Goal: Task Accomplishment & Management: Complete application form

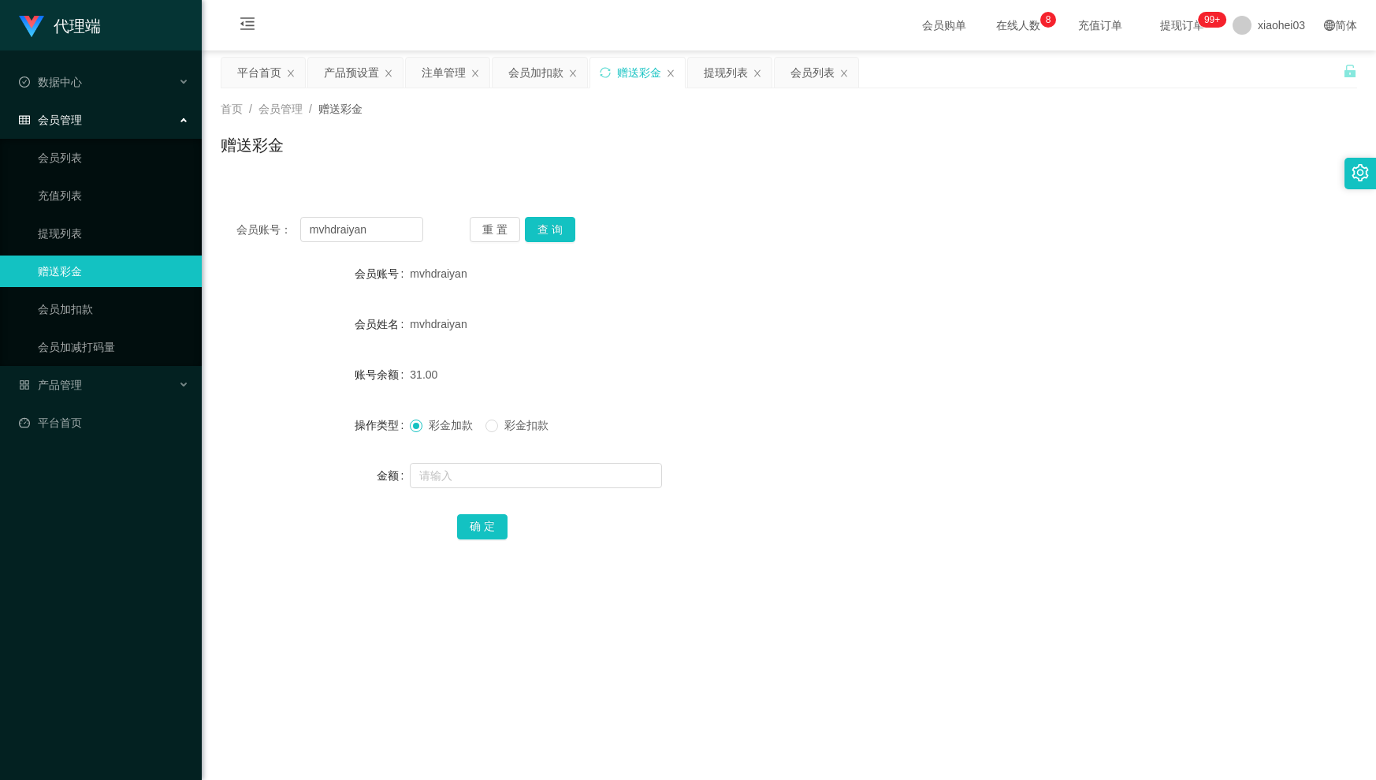
click at [202, 230] on main "关闭左侧 关闭右侧 关闭其它 刷新页面 平台首页 产品预设置 注单管理 会员加扣款 赠送彩金 提现列表 会员列表 首页 / 会员管理 / 赠送彩金 / 赠送彩…" at bounding box center [789, 443] width 1175 height 787
type input "Zhiru1023"
click at [559, 232] on button "查 询" at bounding box center [550, 229] width 50 height 25
drag, startPoint x: 392, startPoint y: 233, endPoint x: 180, endPoint y: 227, distance: 212.2
click at [207, 229] on main "关闭左侧 关闭右侧 关闭其它 刷新页面 平台首页 产品预设置 注单管理 会员加扣款 赠送彩金 提现列表 会员列表 首页 / 会员管理 / 赠送彩金 / 赠送彩…" at bounding box center [789, 443] width 1175 height 787
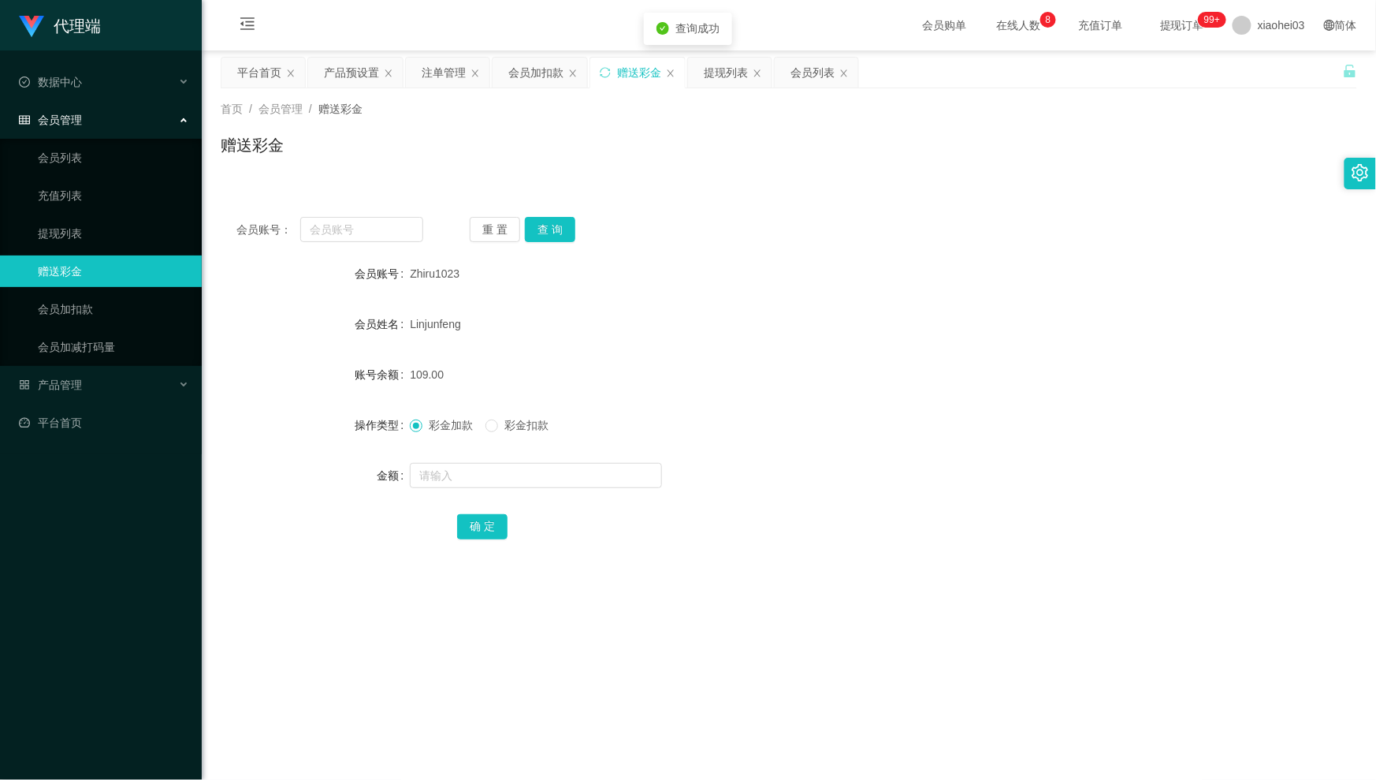
click at [661, 221] on div "会员账号： 重 置 查 询" at bounding box center [789, 229] width 1137 height 25
click at [354, 225] on input "text" at bounding box center [361, 229] width 123 height 25
paste input "Zhiru1023"
type input "Zhiru1023"
click at [549, 228] on button "查 询" at bounding box center [550, 229] width 50 height 25
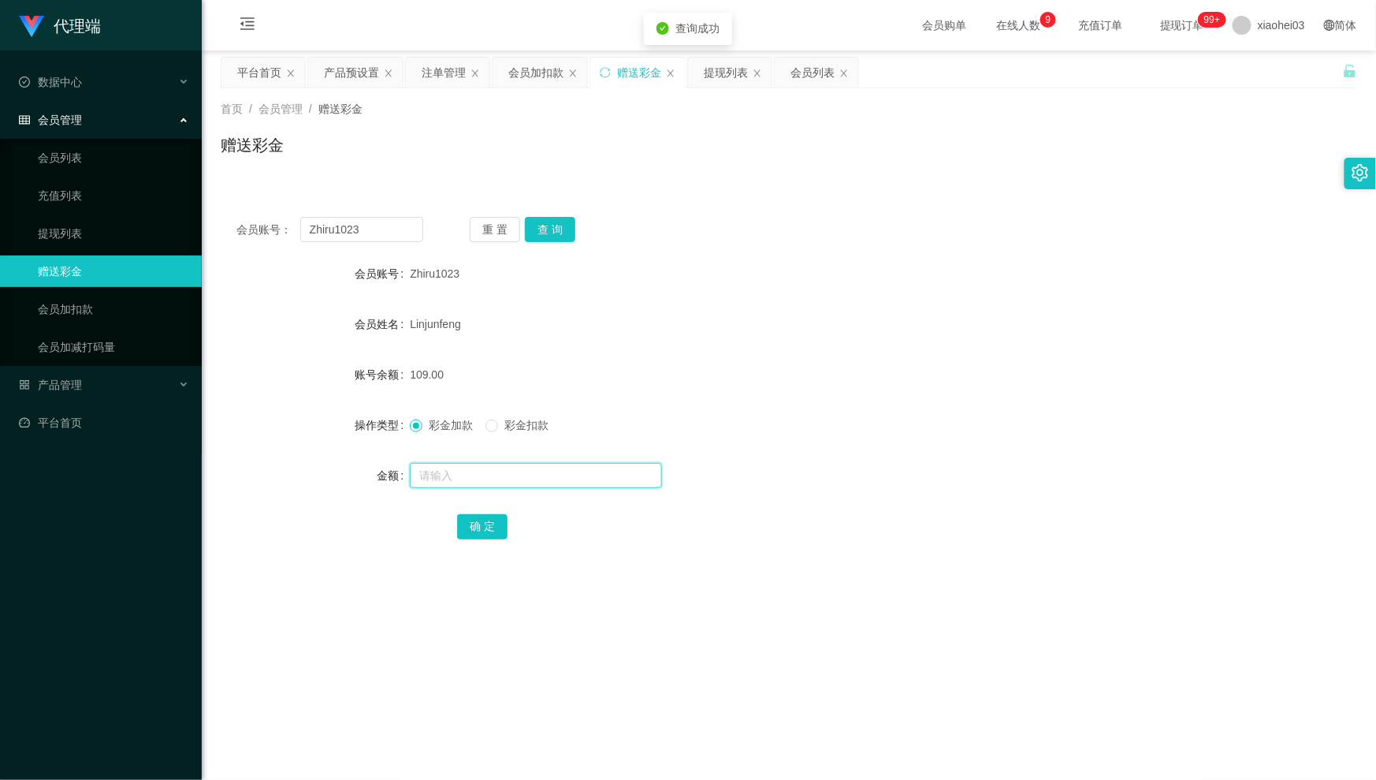
click at [515, 467] on input "text" at bounding box center [536, 475] width 252 height 25
type input "1000"
drag, startPoint x: 363, startPoint y: 230, endPoint x: 117, endPoint y: 206, distance: 246.4
click at [140, 207] on section "代理端 数据中心 会员管理 会员列表 充值列表 提现列表 赠送彩金 会员加扣款 会员加减打码量 产品管理 开奖记录 注单管理 产品列表 即时注单 产品预设置 …" at bounding box center [688, 455] width 1376 height 911
drag, startPoint x: 521, startPoint y: 74, endPoint x: 534, endPoint y: 87, distance: 17.8
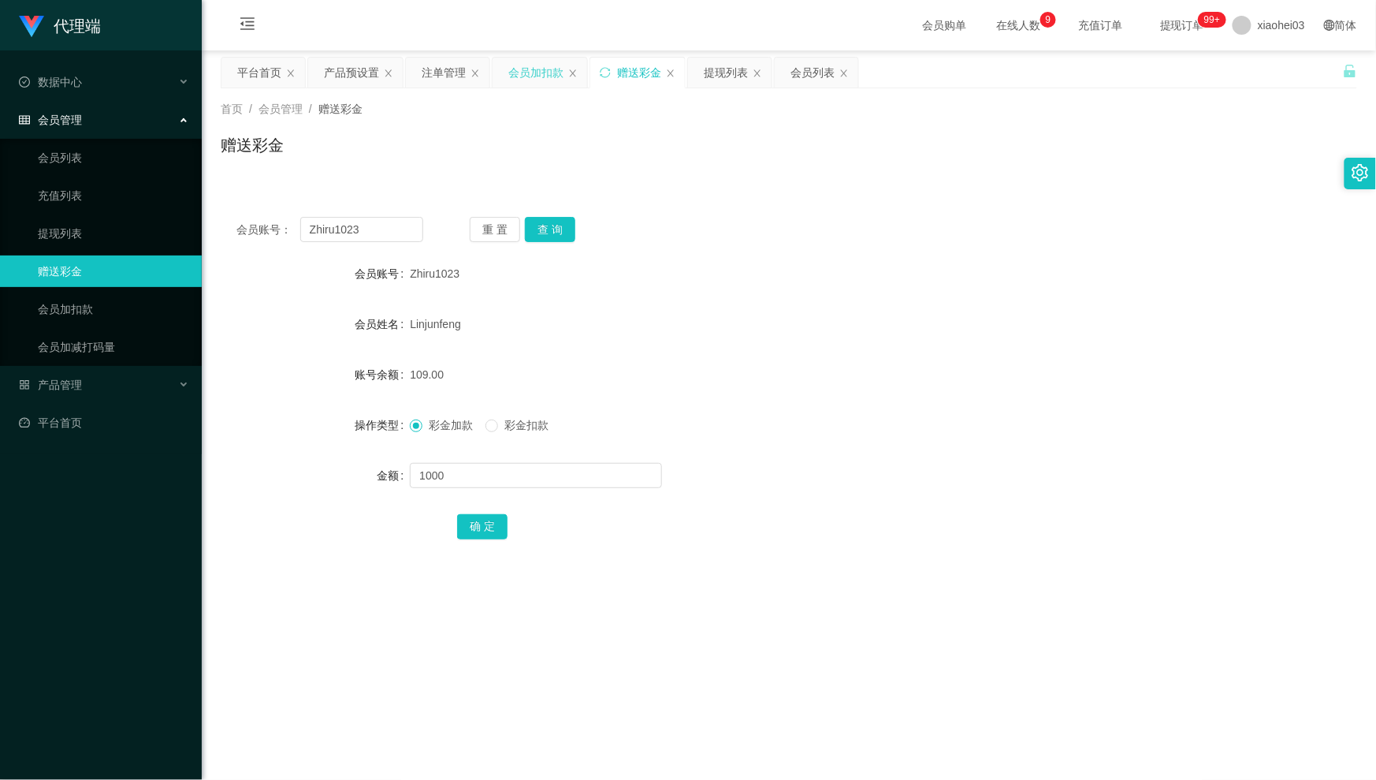
click at [521, 76] on div "会员加扣款" at bounding box center [535, 73] width 55 height 30
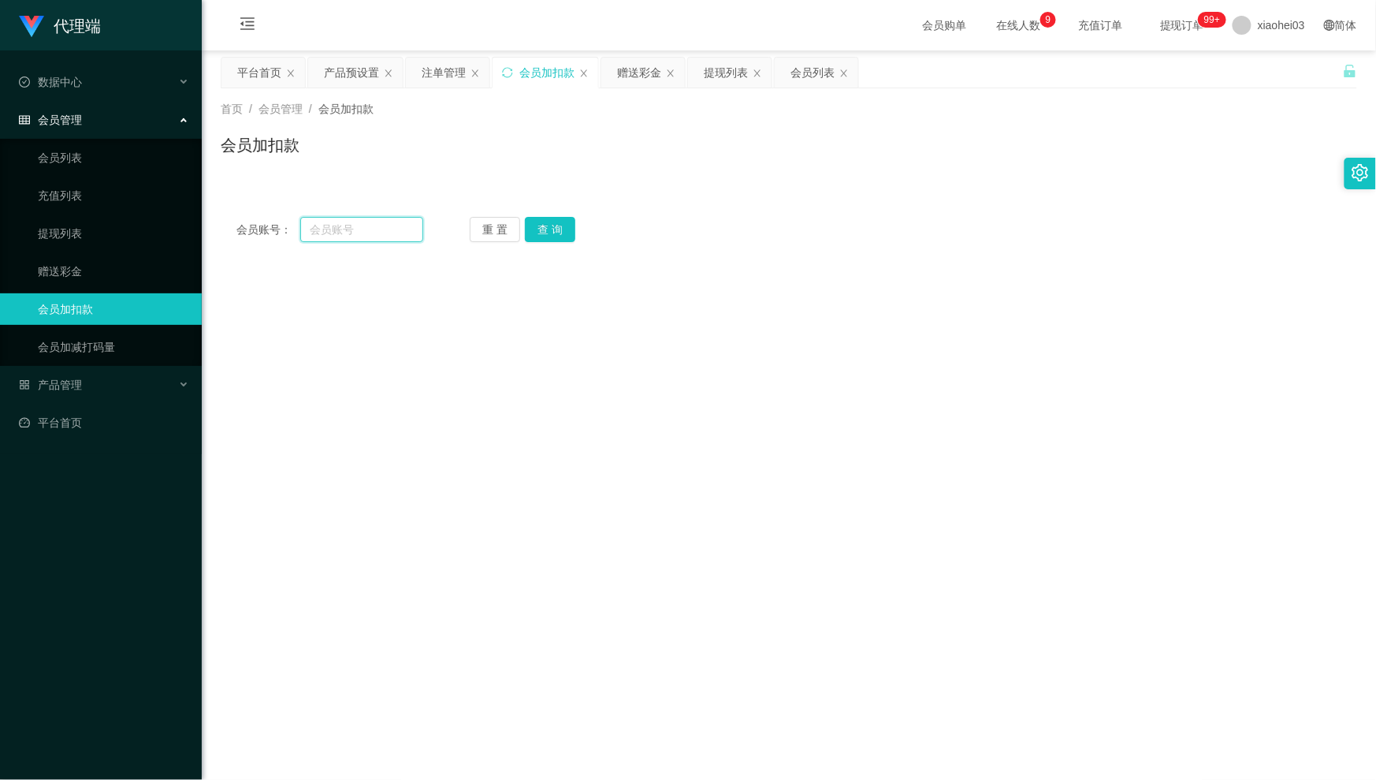
click at [386, 233] on input "text" at bounding box center [361, 229] width 123 height 25
paste input "Zhiru1023"
type input "Zhiru1023"
click at [568, 235] on button "查 询" at bounding box center [550, 229] width 50 height 25
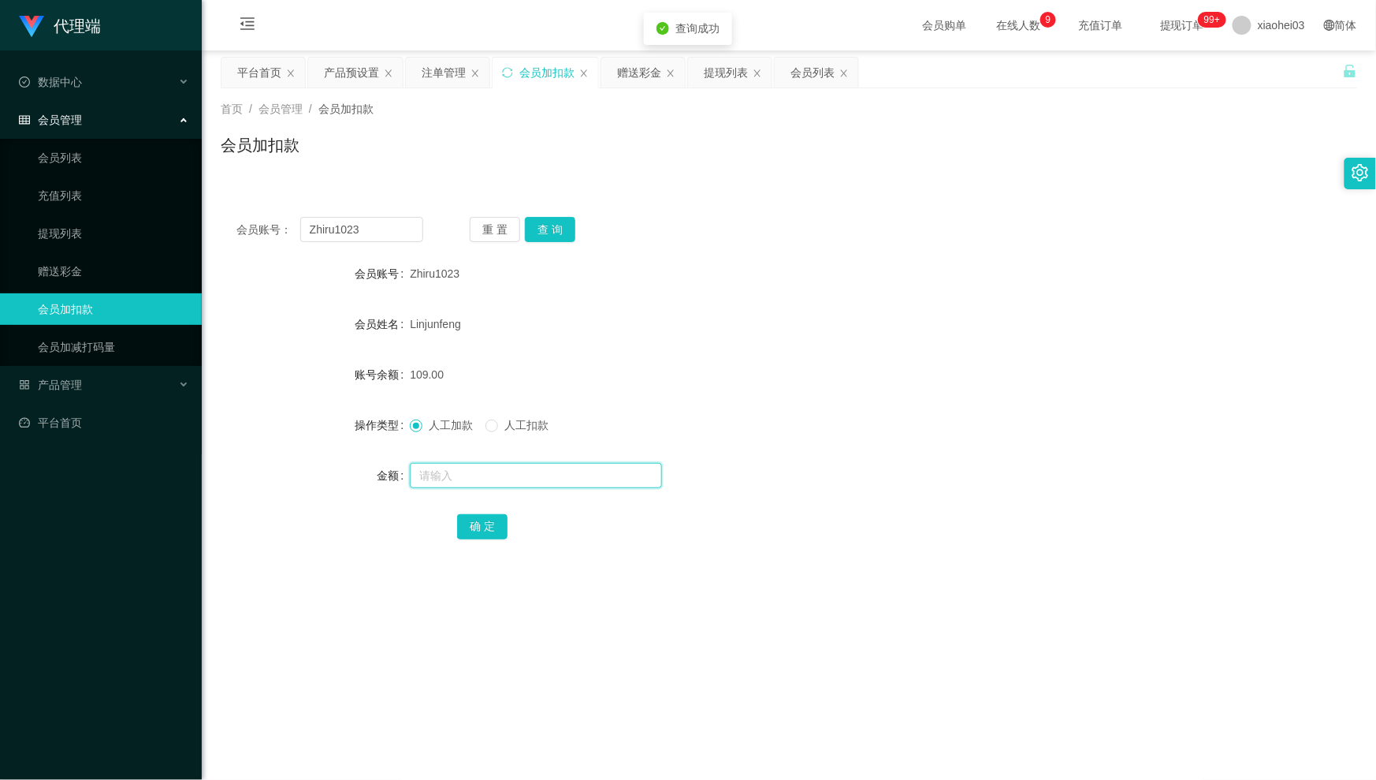
click at [490, 471] on input "text" at bounding box center [536, 475] width 252 height 25
type input "1000"
drag, startPoint x: 506, startPoint y: 531, endPoint x: 492, endPoint y: 531, distance: 14.2
click at [492, 531] on div "确 定" at bounding box center [788, 526] width 663 height 32
click at [492, 531] on button "确 定" at bounding box center [482, 526] width 50 height 25
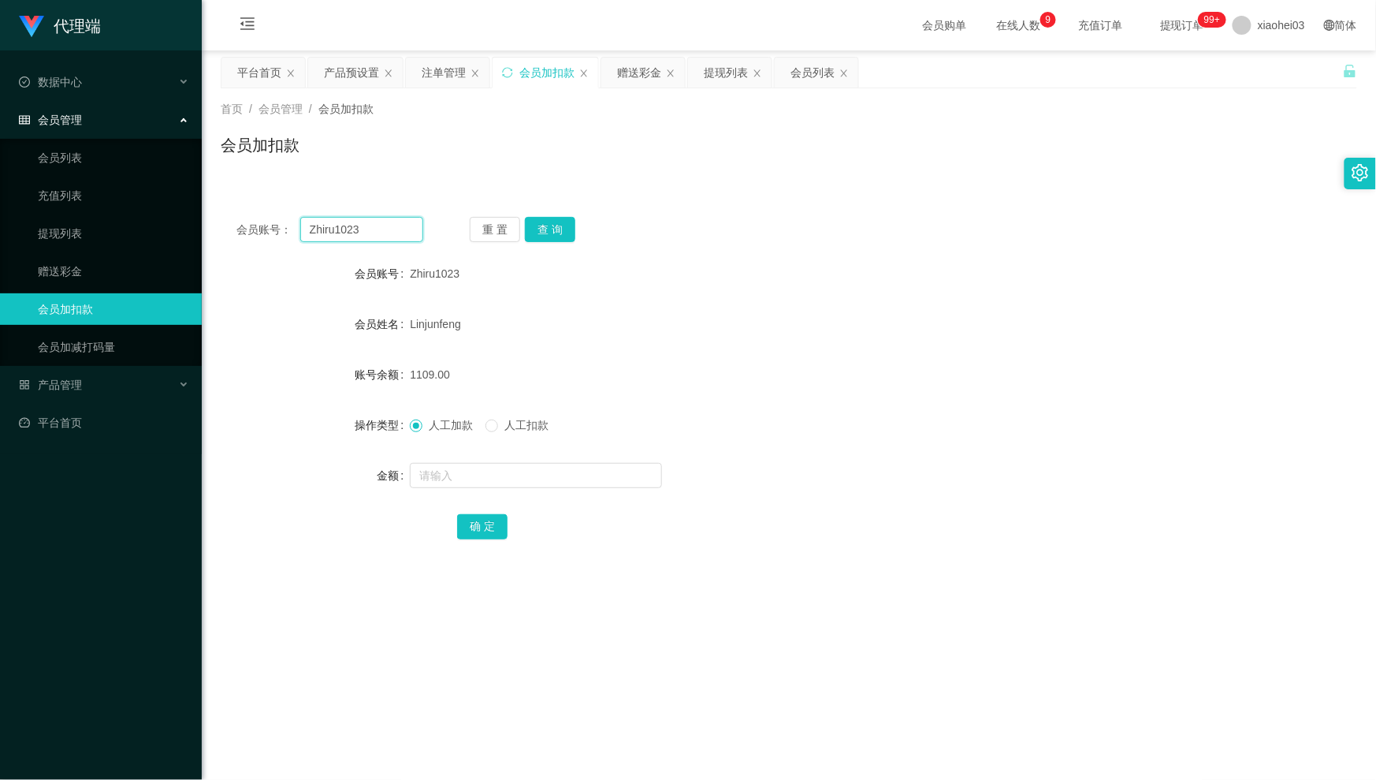
drag, startPoint x: 260, startPoint y: 222, endPoint x: 211, endPoint y: 224, distance: 48.9
click at [218, 222] on main "关闭左侧 关闭右侧 关闭其它 刷新页面 平台首页 产品预设置 注单管理 会员加扣款 赠送彩金 提现列表 会员列表 首页 / 会员管理 / 会员加扣款 / 会员…" at bounding box center [789, 443] width 1175 height 787
paste input "chrisjdchu"
type input "chrisjdchu"
drag, startPoint x: 561, startPoint y: 230, endPoint x: 557, endPoint y: 257, distance: 27.2
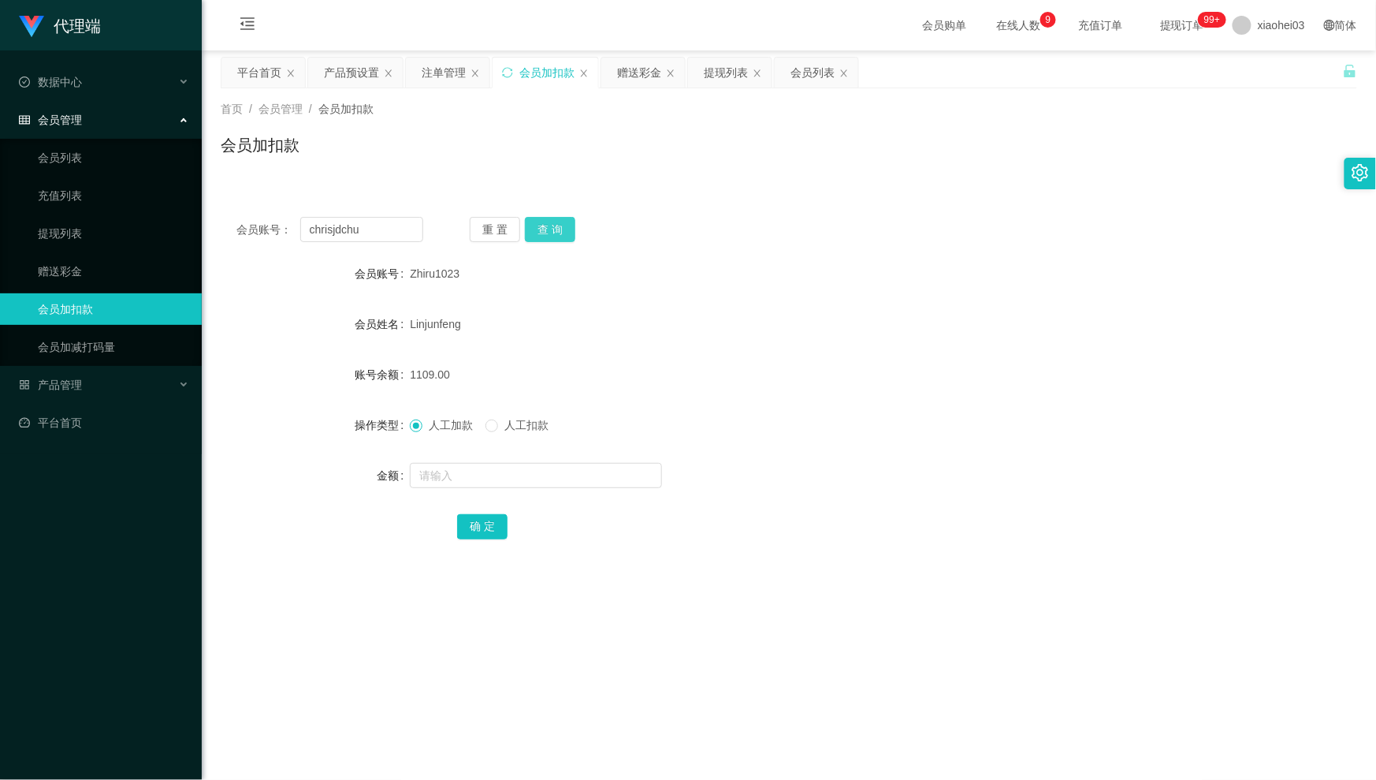
click at [561, 230] on button "查 询" at bounding box center [550, 229] width 50 height 25
click at [517, 464] on input "text" at bounding box center [536, 475] width 252 height 25
type input "2985"
drag, startPoint x: 405, startPoint y: 228, endPoint x: 125, endPoint y: 202, distance: 281.9
click at [0, 234] on html "代理端 数据中心 会员管理 会员列表 充值列表 提现列表 赠送彩金 会员加扣款 会员加减打码量 产品管理 开奖记录 注单管理 产品列表 即时注单 产品预设置 …" at bounding box center [688, 390] width 1376 height 780
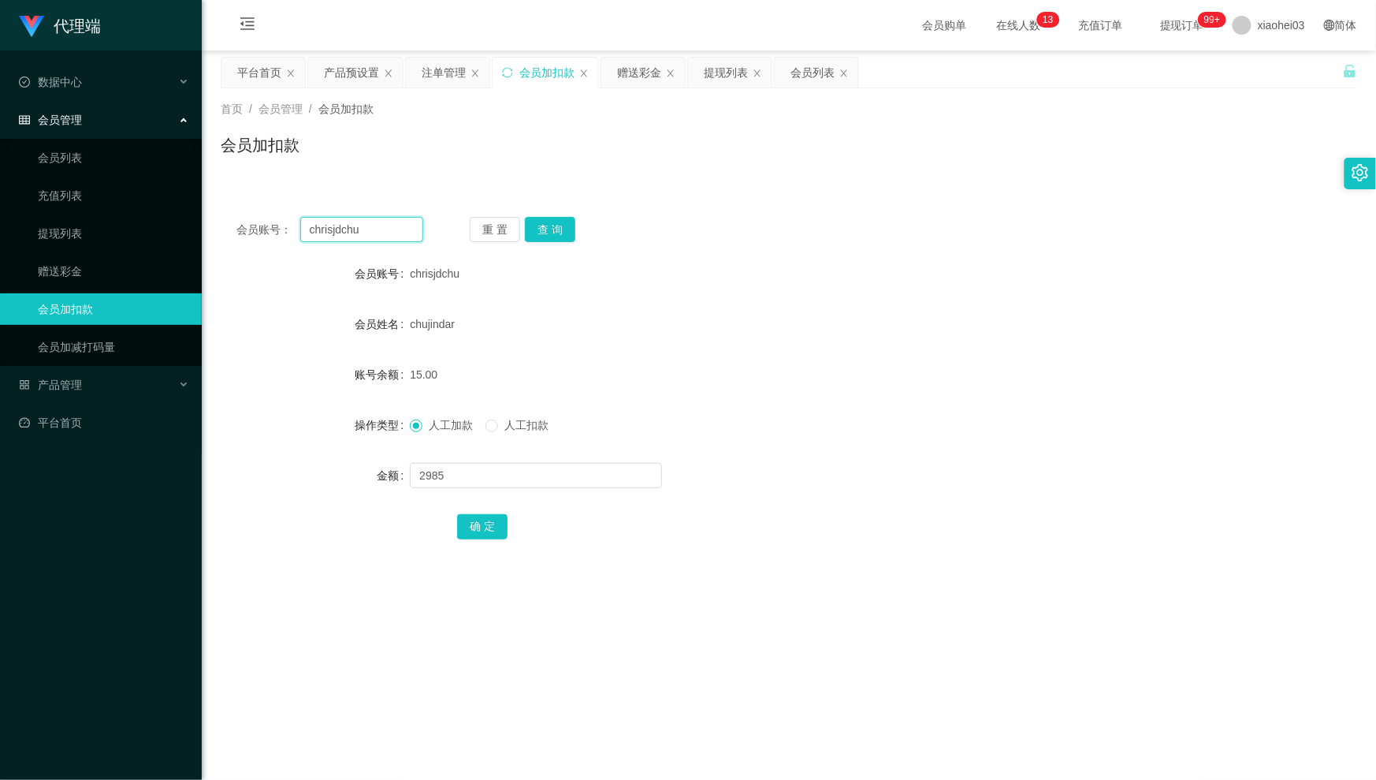
click at [410, 231] on input "chrisjdchu" at bounding box center [361, 229] width 123 height 25
drag, startPoint x: 402, startPoint y: 231, endPoint x: 188, endPoint y: 222, distance: 214.6
click at [189, 221] on section "代理端 数据中心 会员管理 会员列表 充值列表 提现列表 赠送彩金 会员加扣款 会员加减打码量 产品管理 开奖记录 注单管理 产品列表 即时注单 产品预设置 …" at bounding box center [688, 455] width 1376 height 911
click at [547, 243] on div "会员账号： chrisjdchu 重 置 查 询 会员账号 chrisjdchu 会员姓名 chujindar 账号余额 15.00 操作类型 人工加款 人工…" at bounding box center [789, 388] width 1137 height 375
click at [547, 234] on button "查 询" at bounding box center [550, 229] width 50 height 25
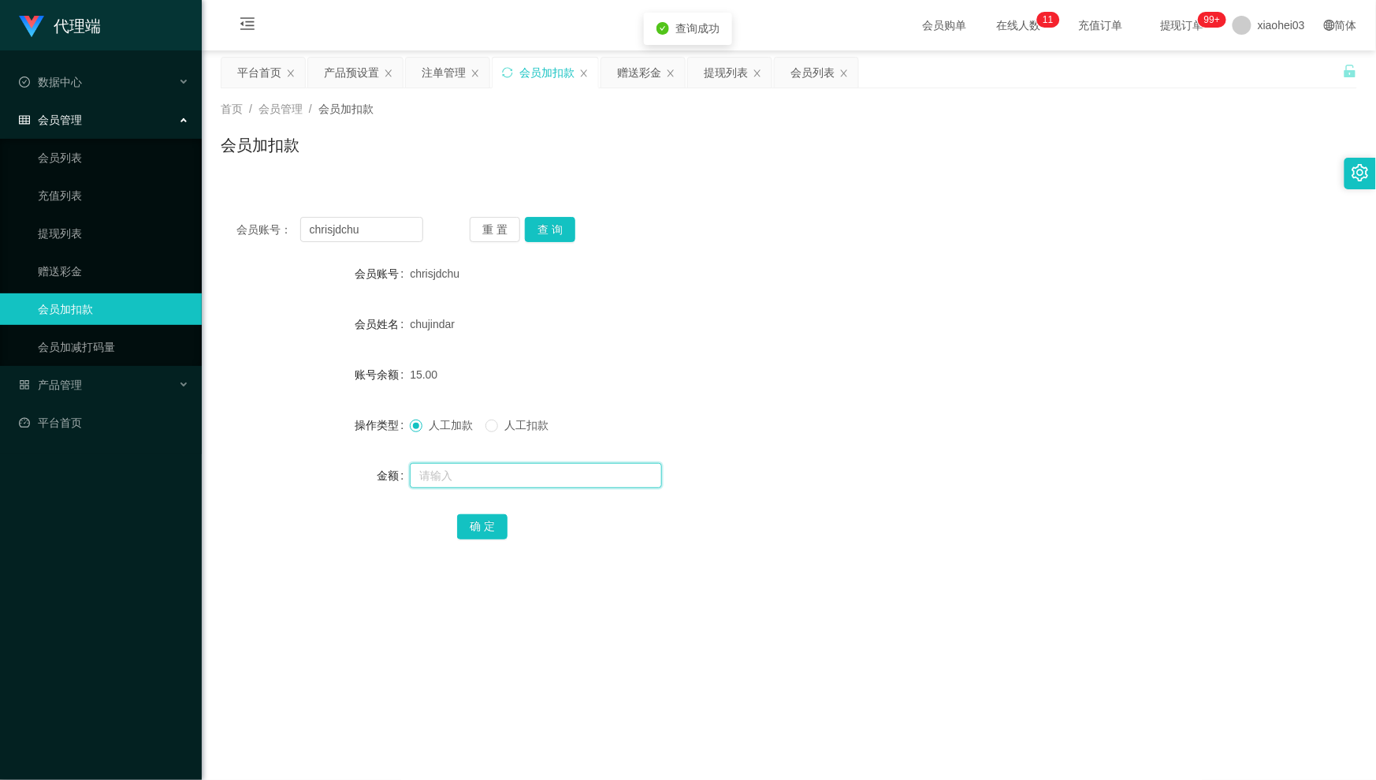
click at [540, 486] on input "text" at bounding box center [536, 475] width 252 height 25
type input "2985"
click at [476, 523] on button "确 定" at bounding box center [482, 526] width 50 height 25
click at [796, 377] on div "3000.00" at bounding box center [741, 375] width 663 height 32
drag, startPoint x: 386, startPoint y: 240, endPoint x: 202, endPoint y: 213, distance: 186.4
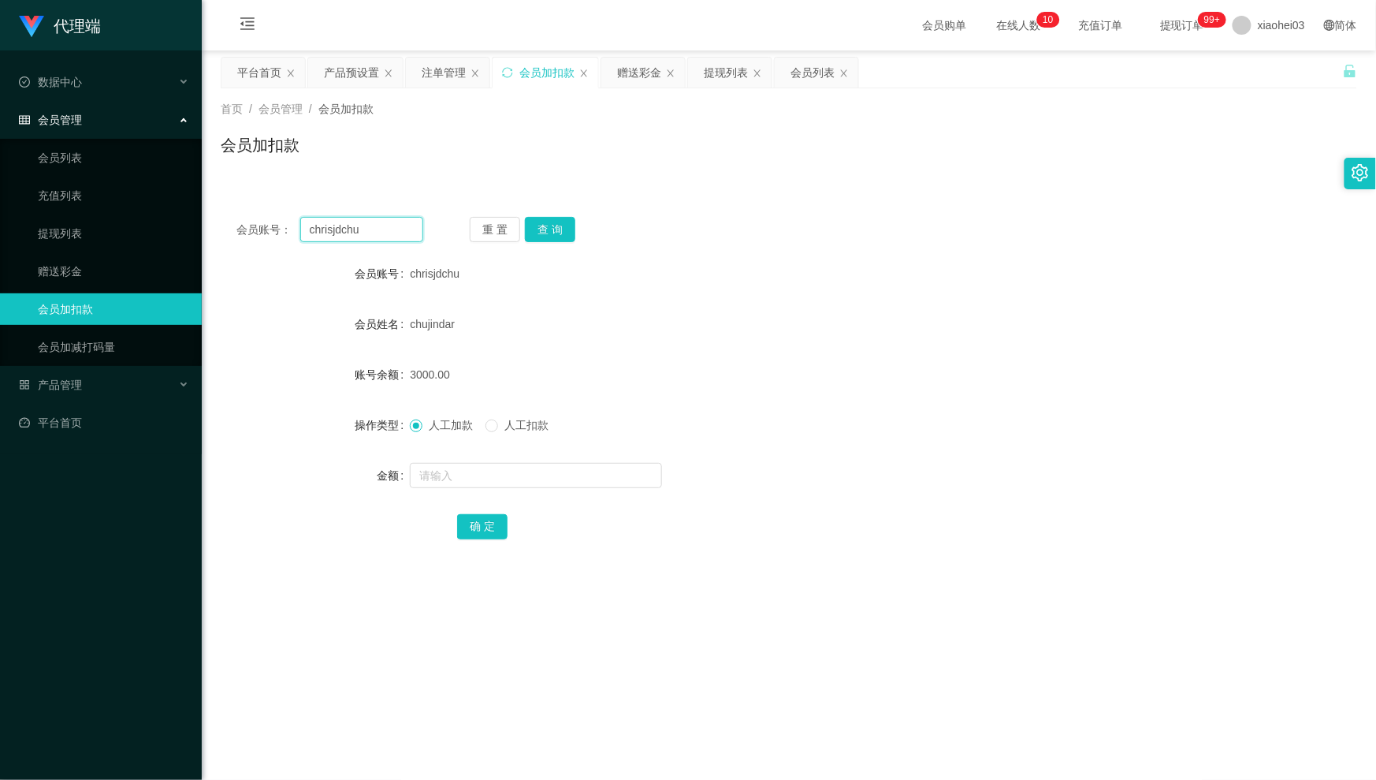
click at [241, 213] on div "会员账号： chrisjdchu 重 置 查 询 会员账号 chrisjdchu 会员姓名 chujindar 账号余额 3000.00 操作类型 人工加款 …" at bounding box center [789, 388] width 1137 height 375
paste input "Zhiru1023"
type input "Zhiru1023"
click at [550, 235] on button "查 询" at bounding box center [550, 229] width 50 height 25
click at [538, 234] on button "查 询" at bounding box center [550, 229] width 50 height 25
